Goal: Use online tool/utility: Utilize a website feature to perform a specific function

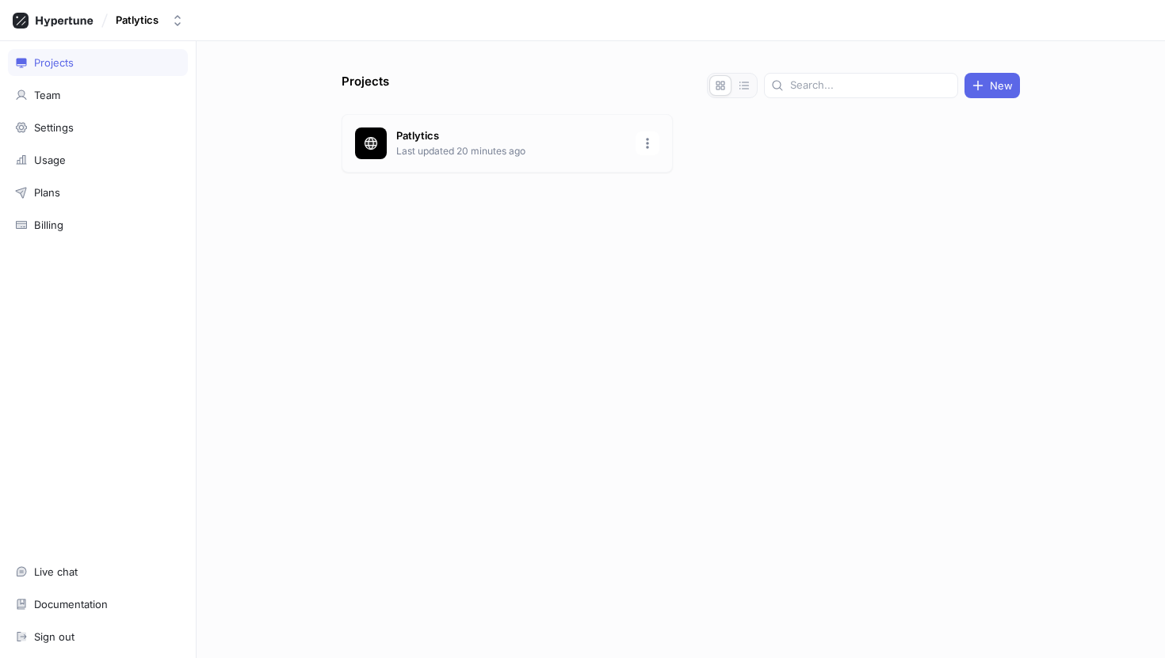
click at [399, 153] on p "Last updated 20 minutes ago" at bounding box center [511, 151] width 230 height 14
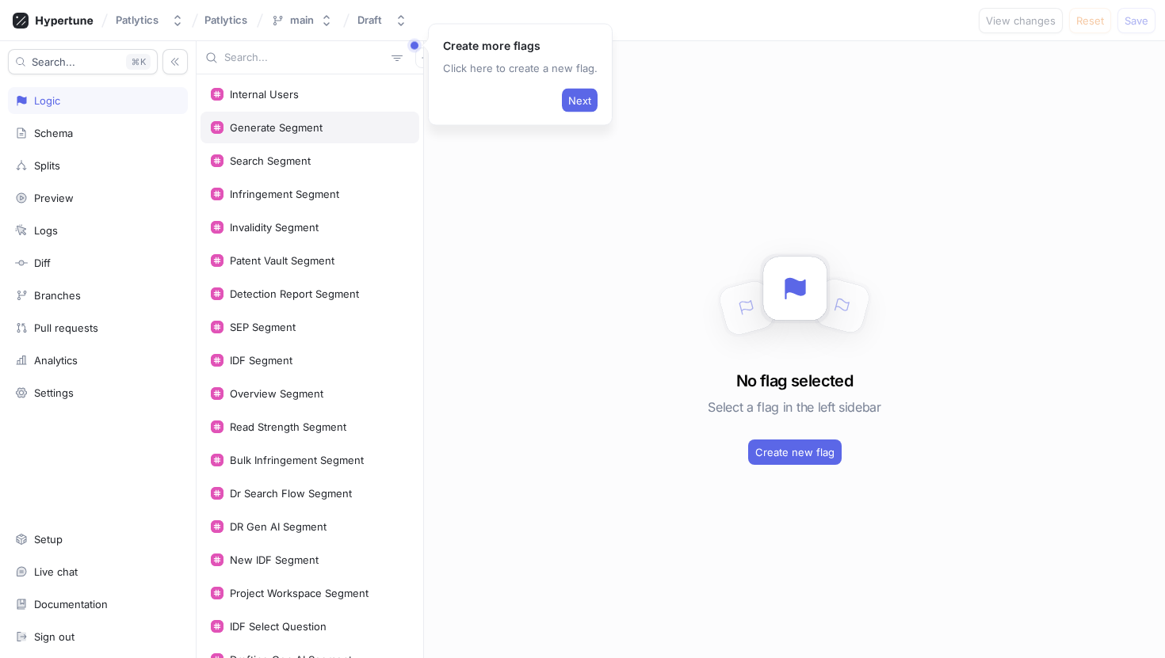
click at [335, 131] on div "Generate Segment" at bounding box center [310, 127] width 198 height 13
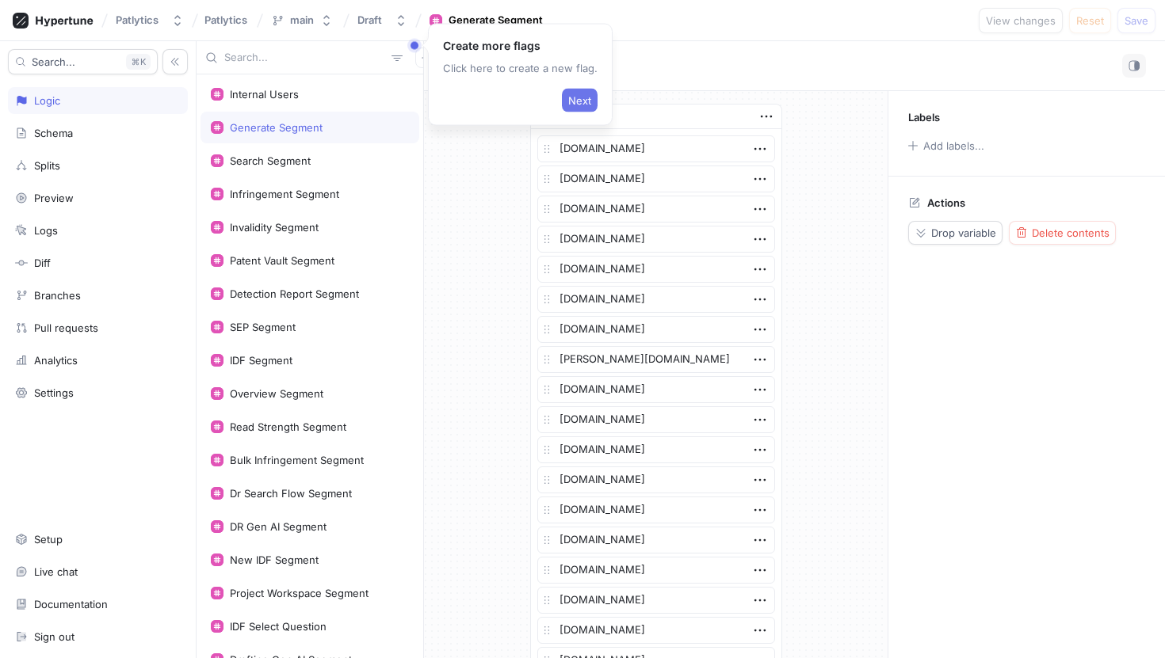
click at [568, 99] on span "Next" at bounding box center [579, 101] width 23 height 10
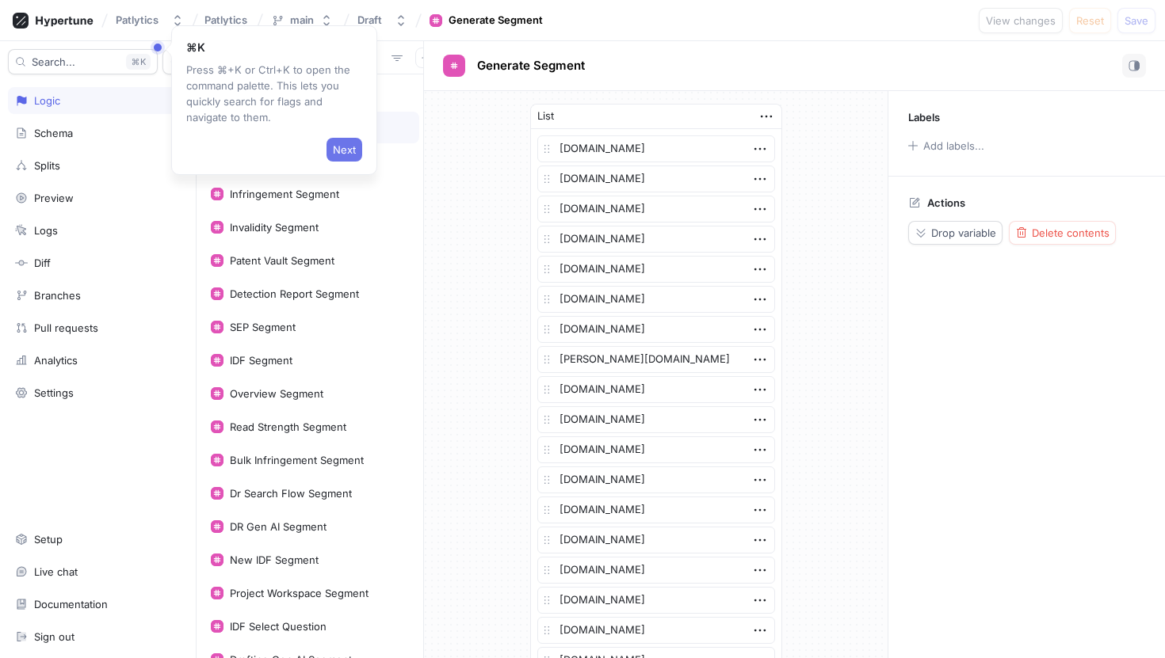
click at [345, 146] on span "Next" at bounding box center [344, 150] width 23 height 10
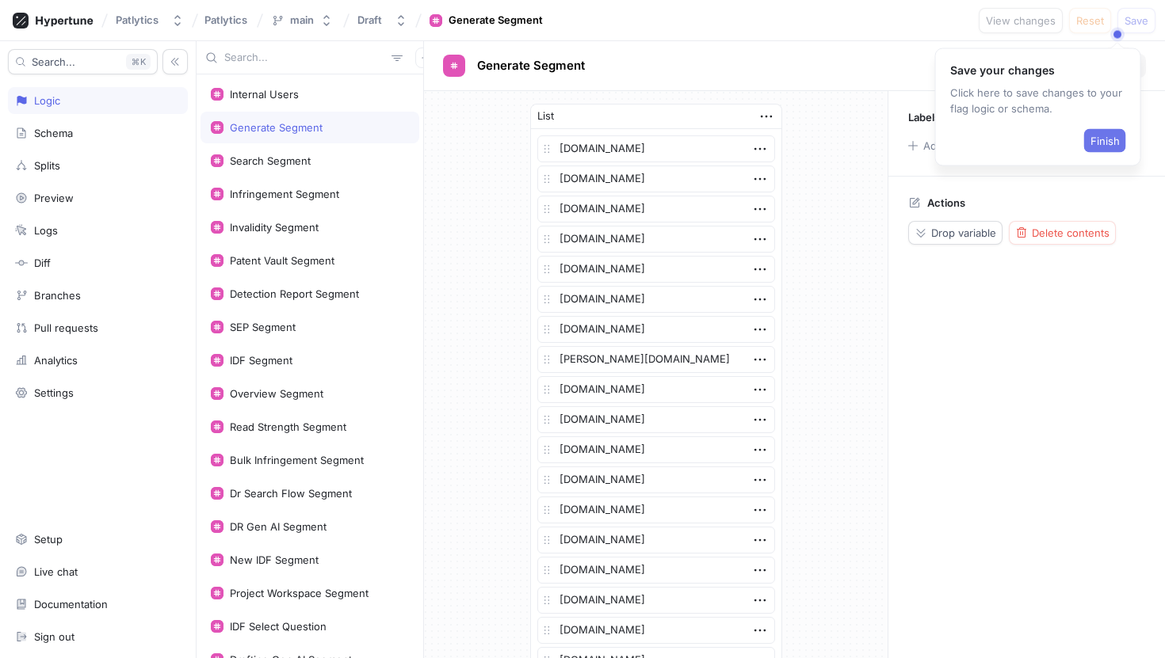
click at [1112, 140] on span "Finish" at bounding box center [1104, 141] width 29 height 10
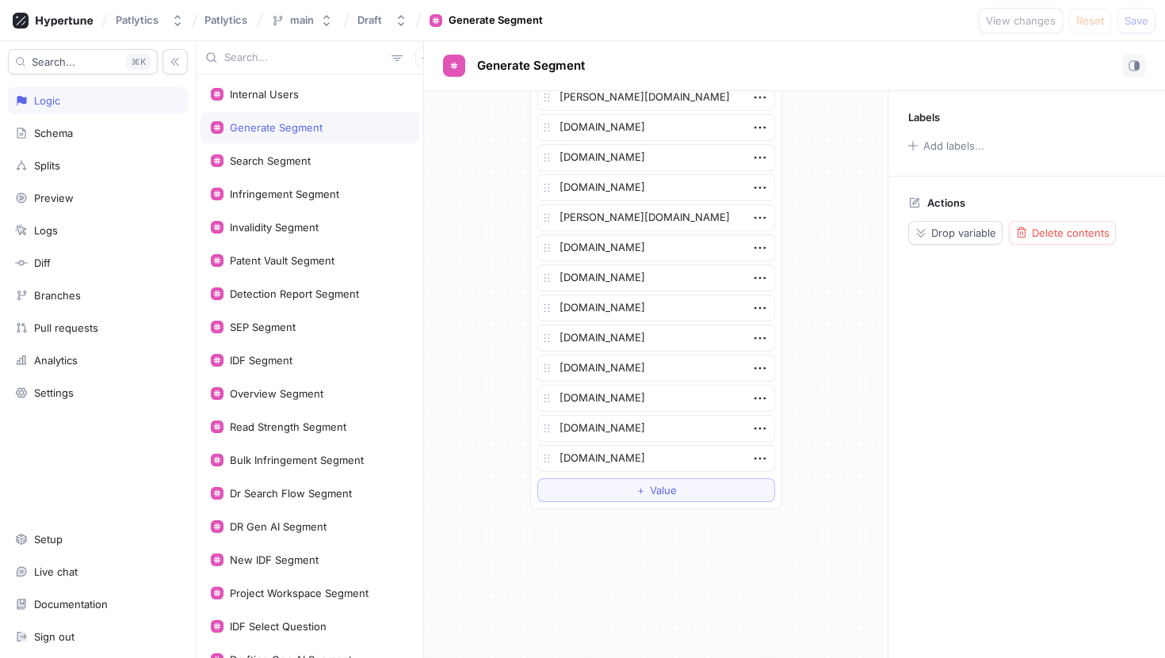
scroll to position [2310, 0]
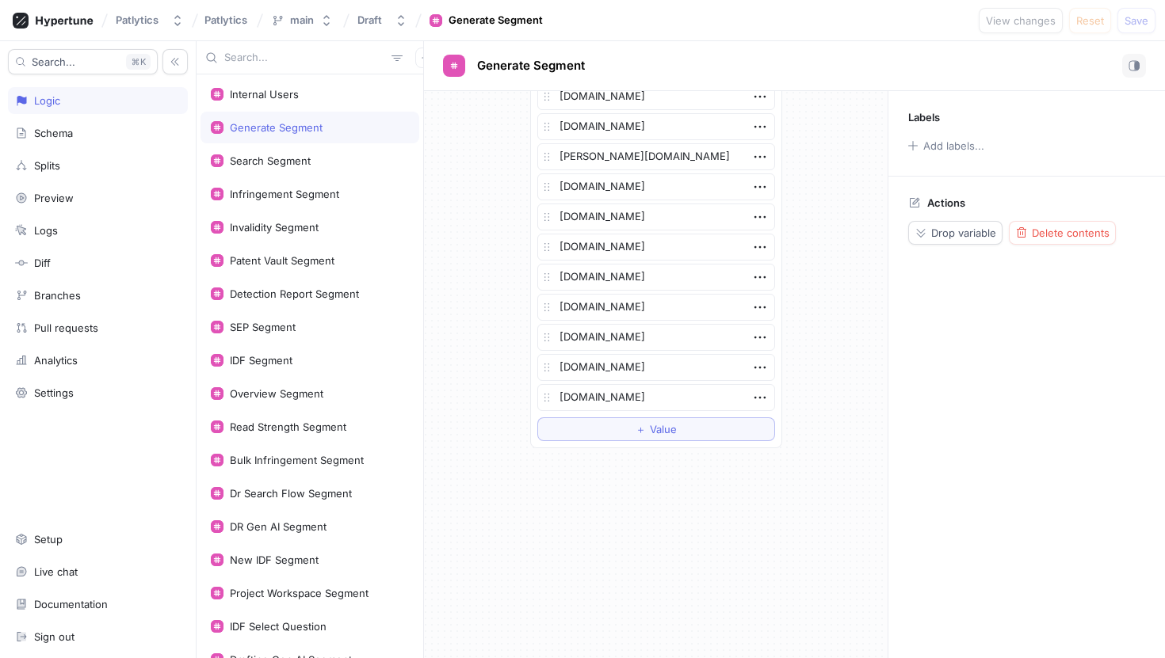
type textarea "x"
click at [303, 55] on input "text" at bounding box center [304, 58] width 161 height 16
type input "a"
type textarea "x"
type input "al"
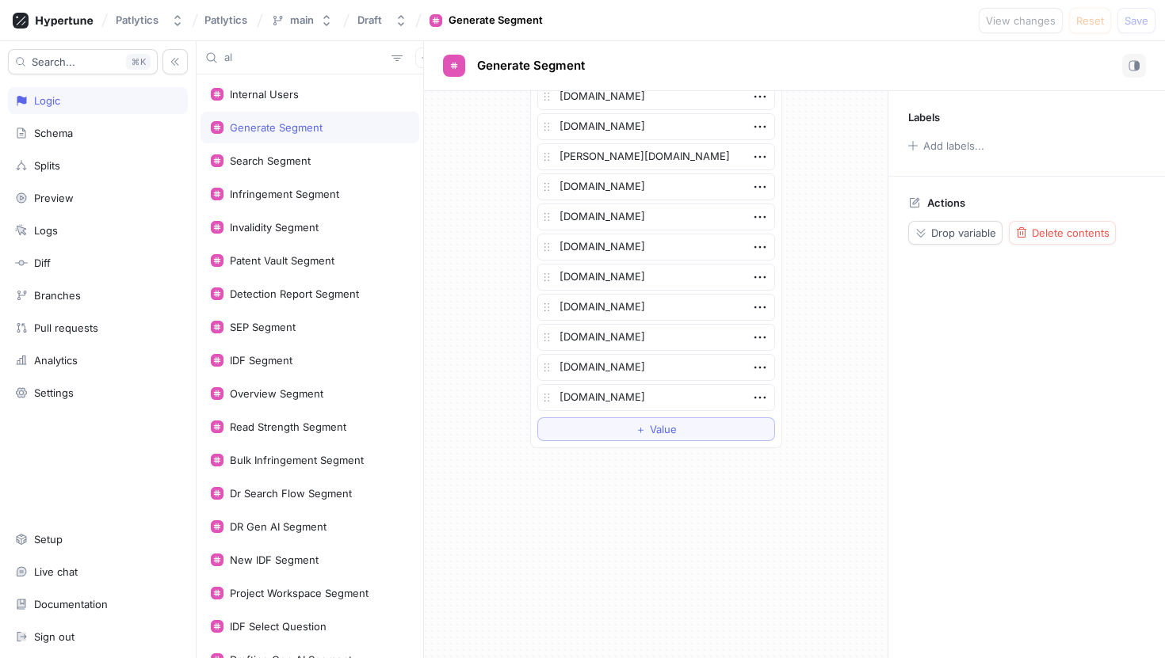
type textarea "x"
type input "alst"
type textarea "x"
type input "alsto"
type textarea "x"
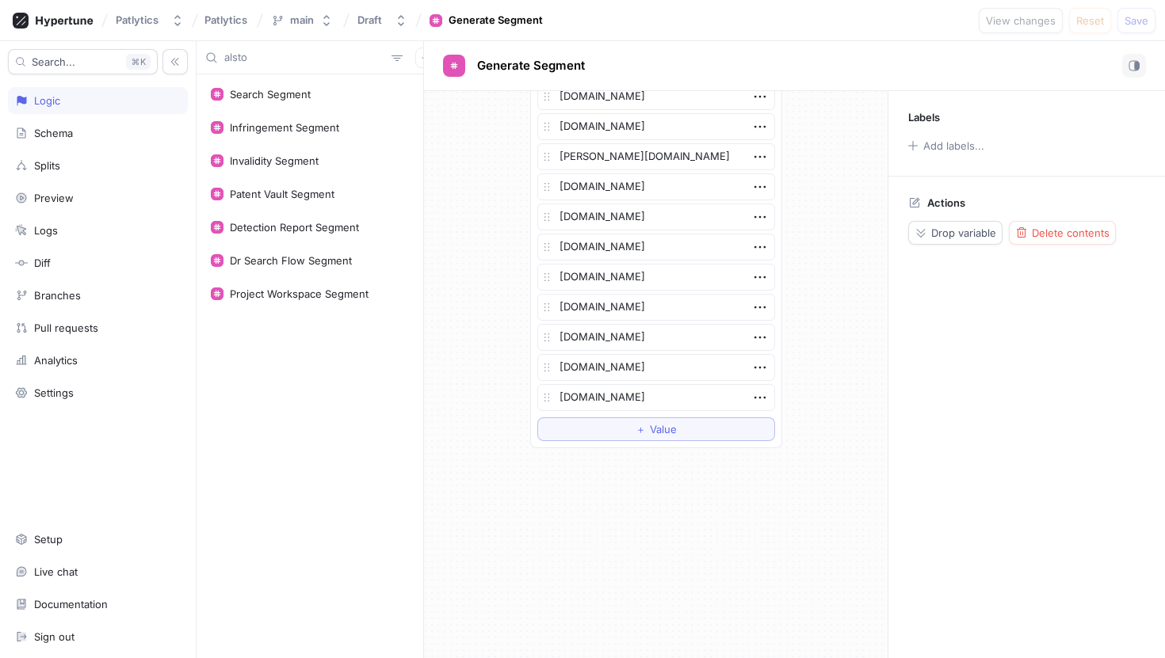
type input "[PERSON_NAME]"
type textarea "x"
type input "[PERSON_NAME]"
click at [277, 90] on div "Search Segment" at bounding box center [270, 94] width 81 height 13
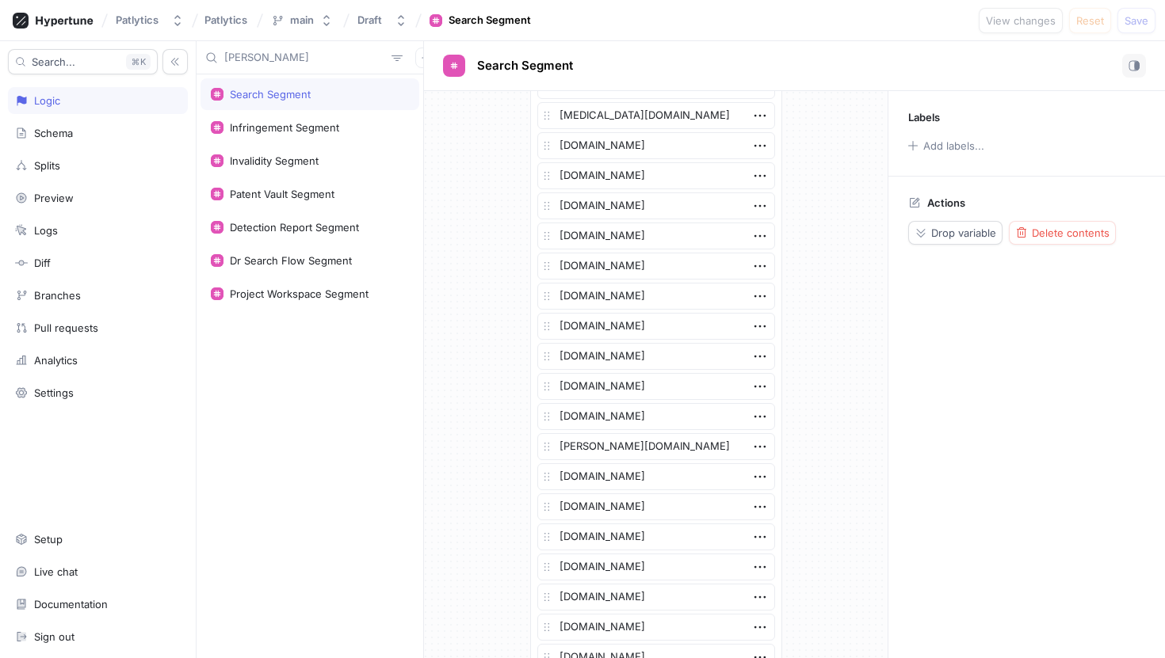
scroll to position [888, 0]
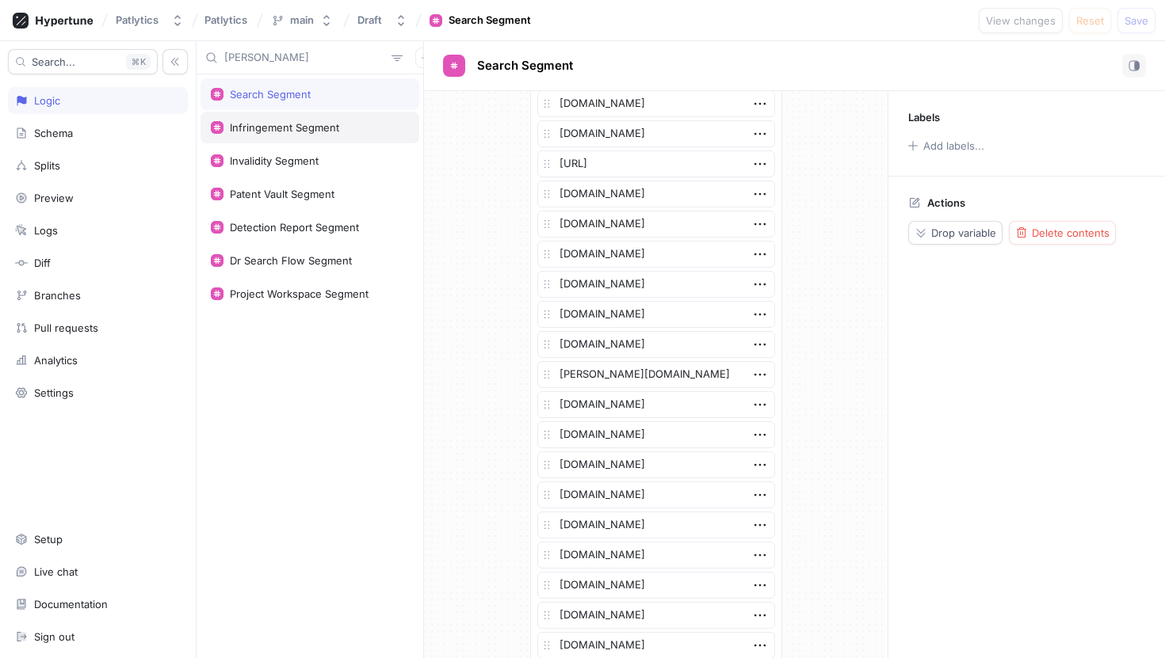
click at [368, 136] on div "Infringement Segment" at bounding box center [309, 128] width 219 height 32
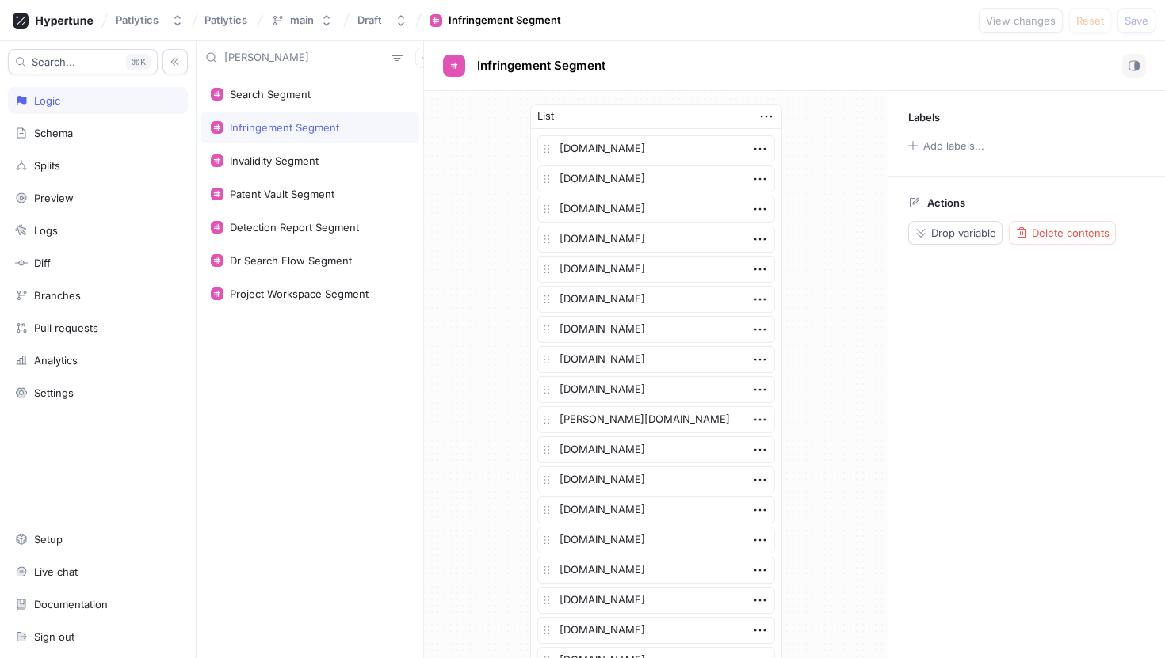
scroll to position [978, 0]
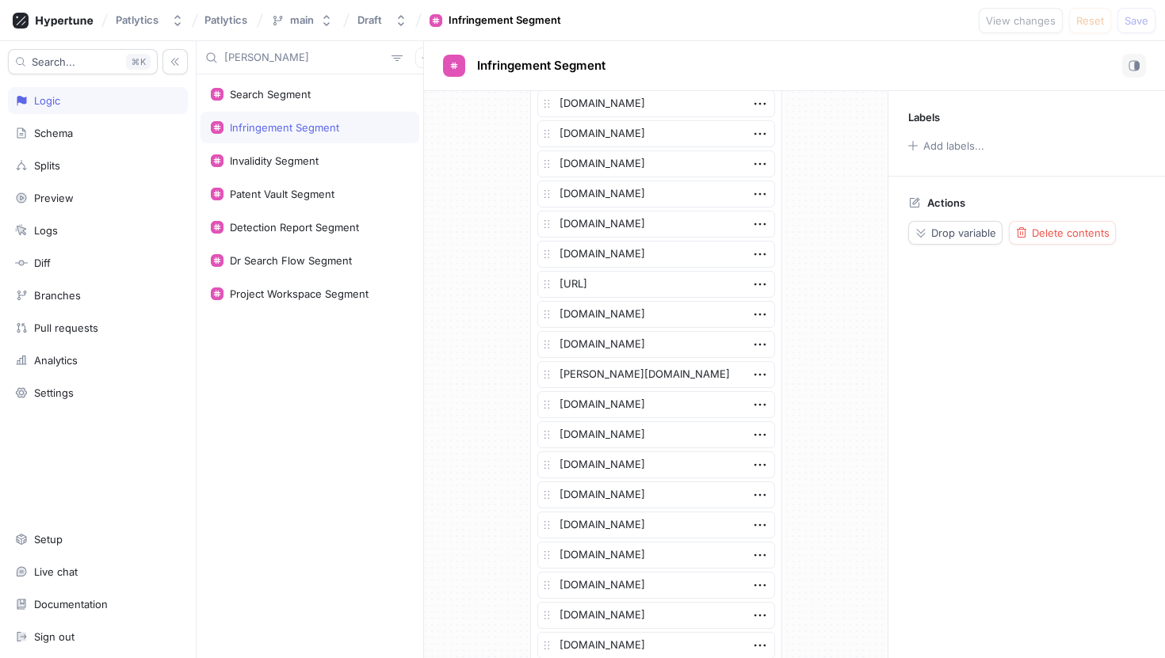
type textarea "x"
